Goal: Information Seeking & Learning: Find specific fact

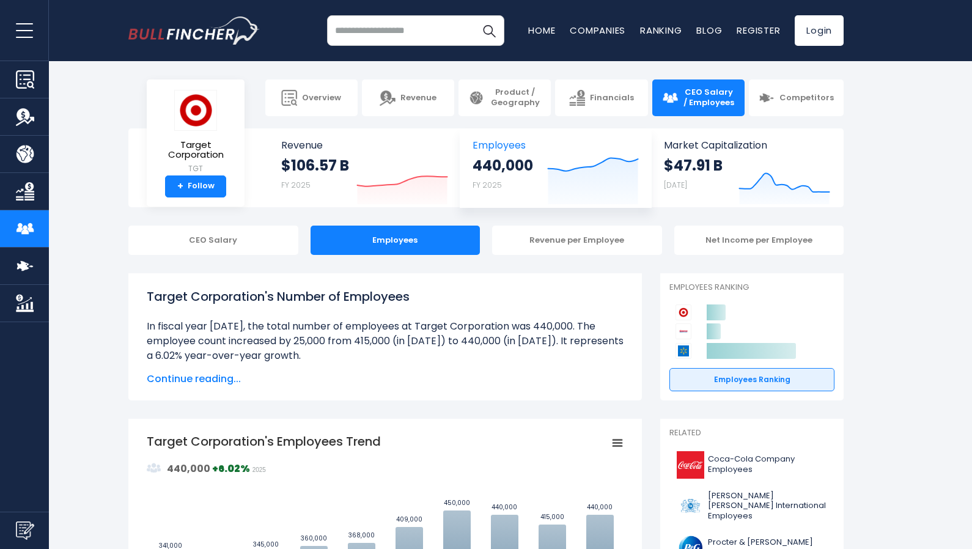
click at [500, 153] on link "Employees 440,000 FY 2025 Created with Highcharts 12.1.2" at bounding box center [555, 167] width 190 height 79
click at [501, 144] on span "Employees" at bounding box center [556, 145] width 166 height 12
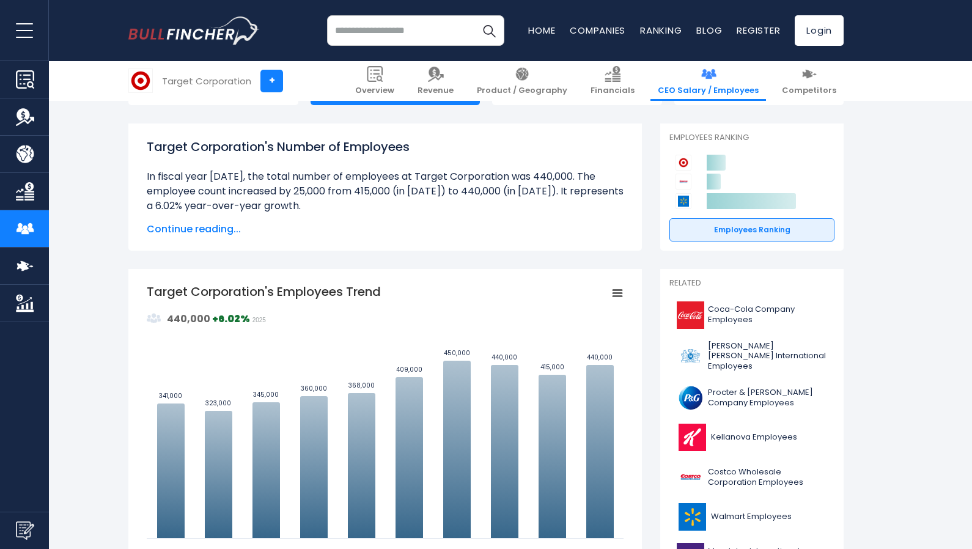
scroll to position [245, 0]
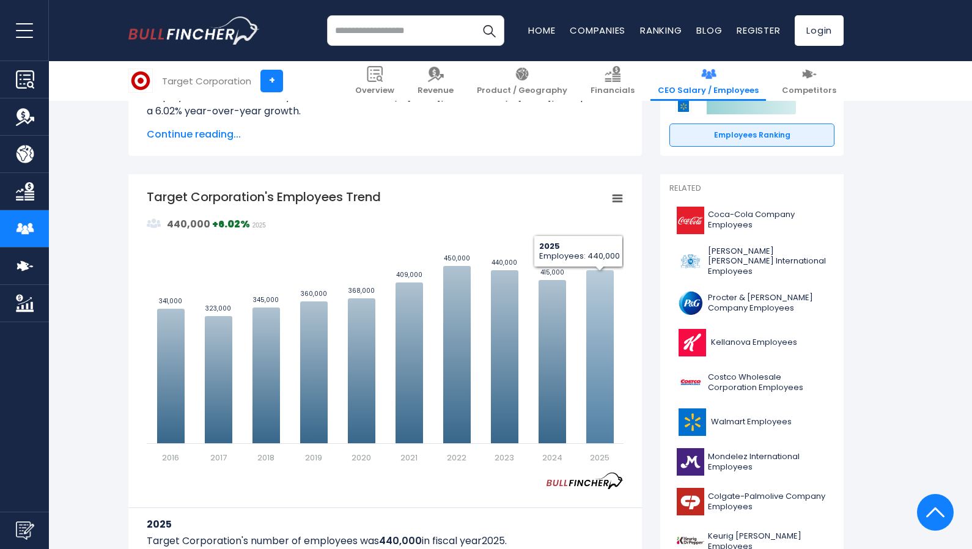
click at [604, 293] on icon "Target Corporation's Employees Trend" at bounding box center [600, 356] width 28 height 173
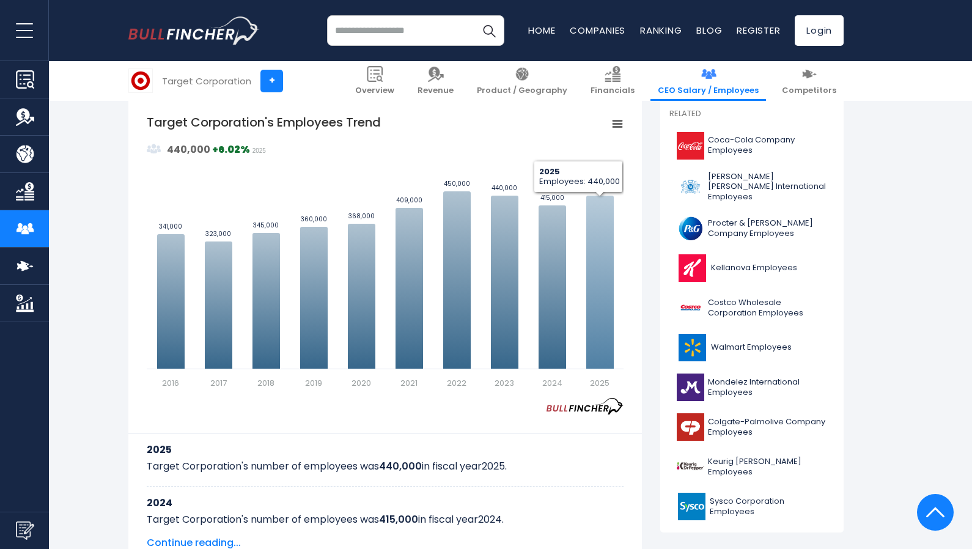
scroll to position [367, 0]
